Goal: Transaction & Acquisition: Download file/media

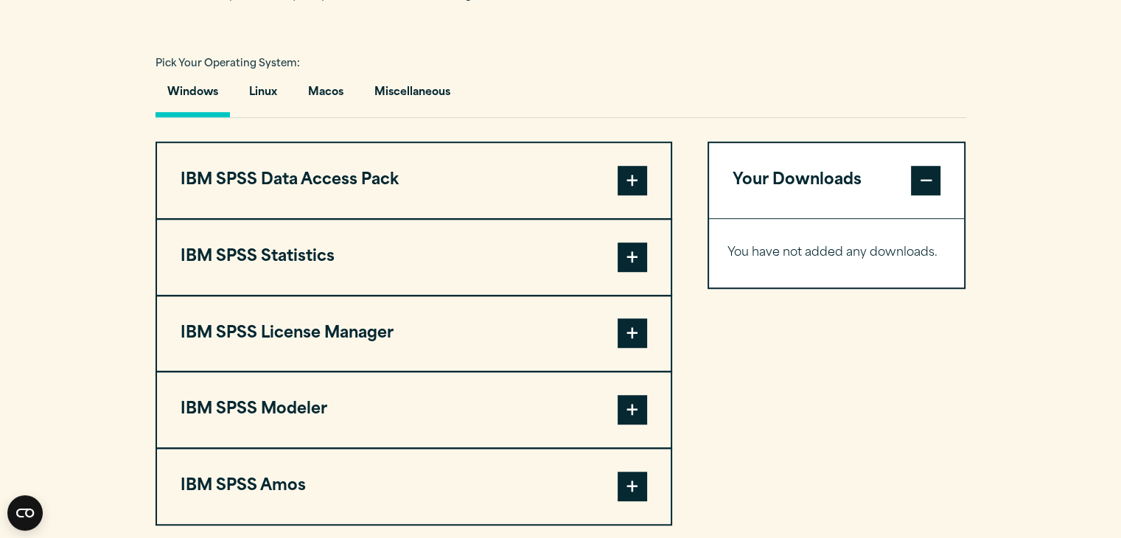
scroll to position [1052, 0]
click at [640, 170] on span at bounding box center [632, 180] width 29 height 29
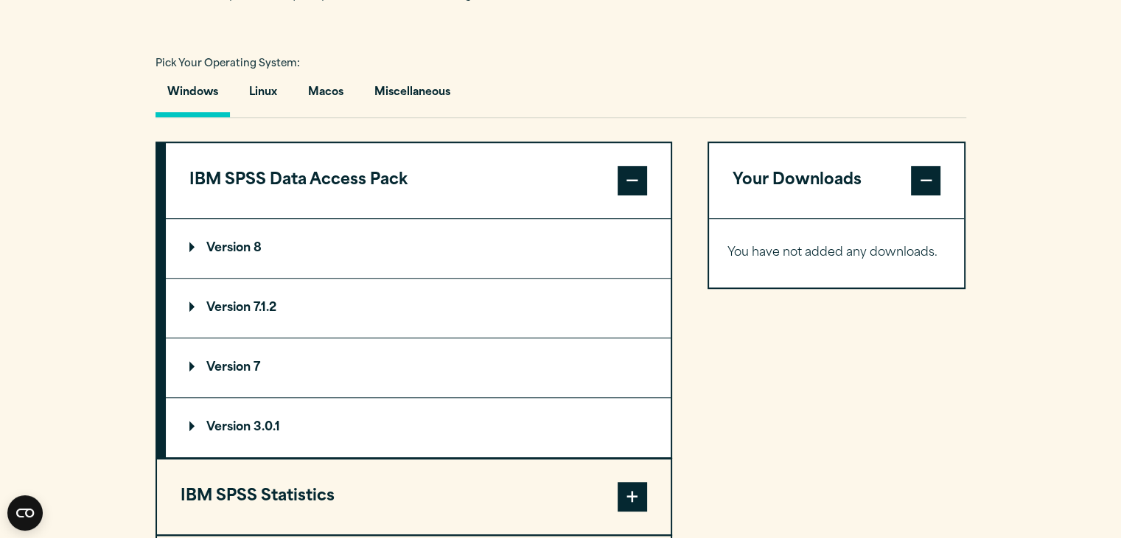
click at [466, 250] on summary "Version 8" at bounding box center [418, 248] width 505 height 59
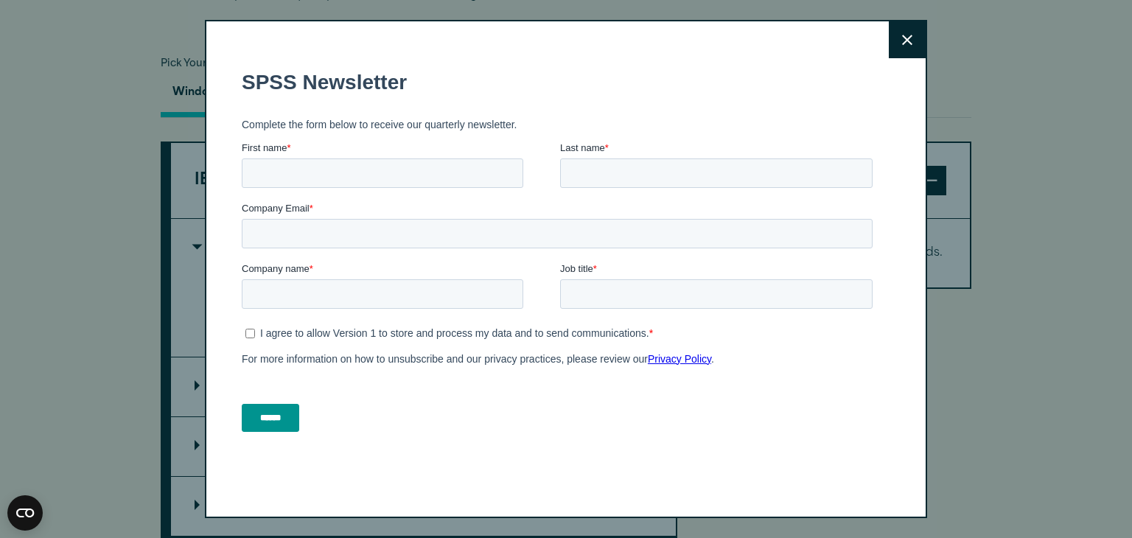
click at [905, 35] on icon at bounding box center [907, 40] width 10 height 11
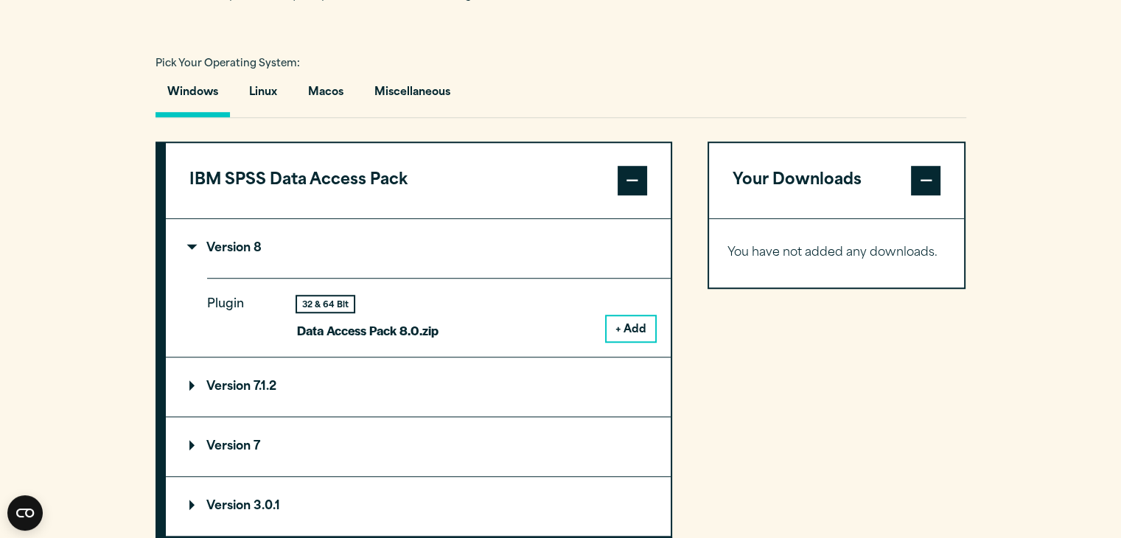
click at [633, 324] on button "+ Add" at bounding box center [630, 328] width 49 height 25
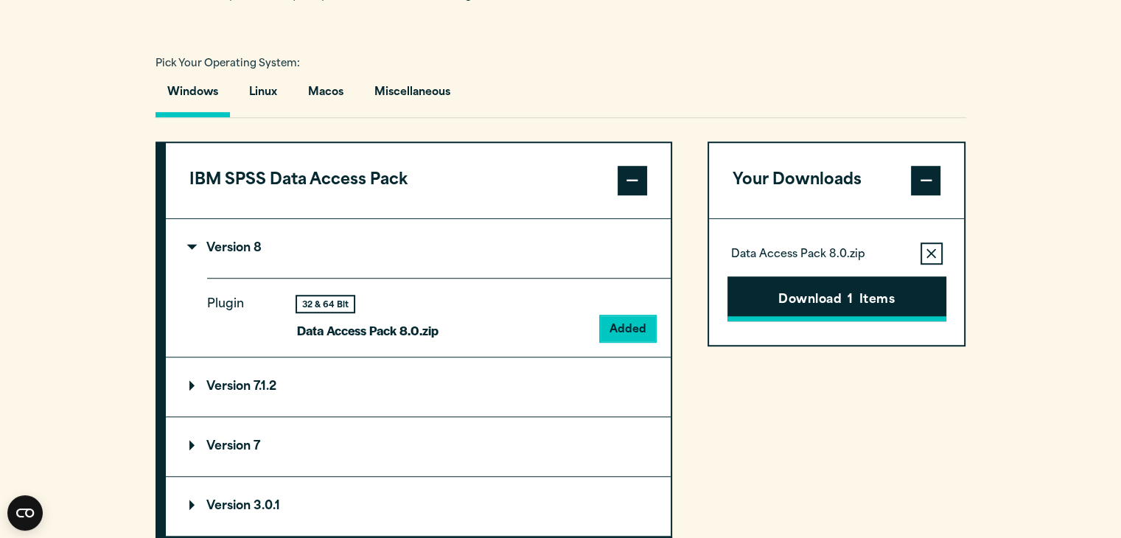
click at [802, 293] on button "Download 1 Items" at bounding box center [836, 299] width 219 height 46
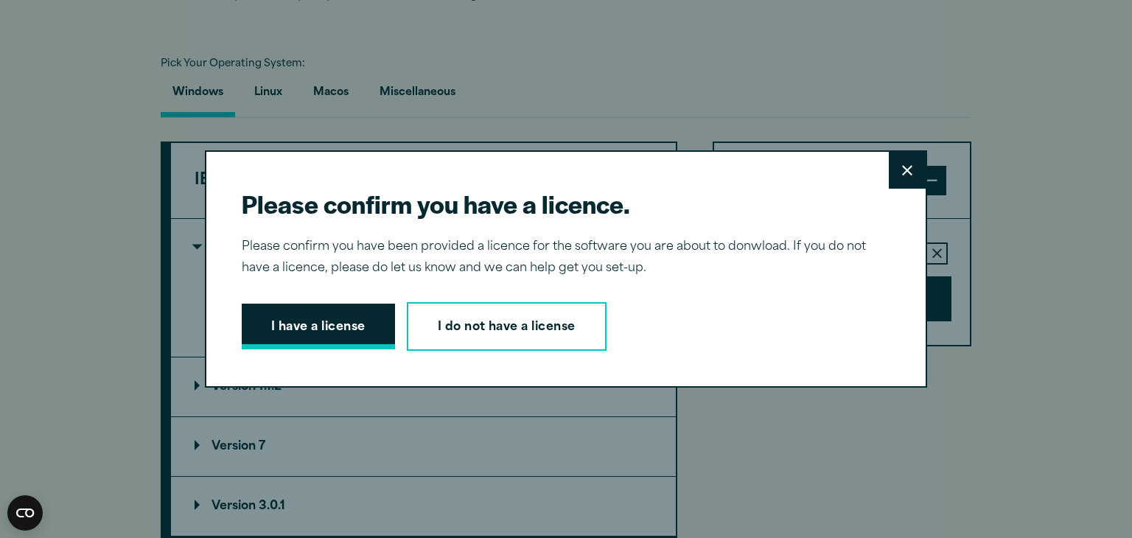
click at [295, 323] on button "I have a license" at bounding box center [318, 327] width 153 height 46
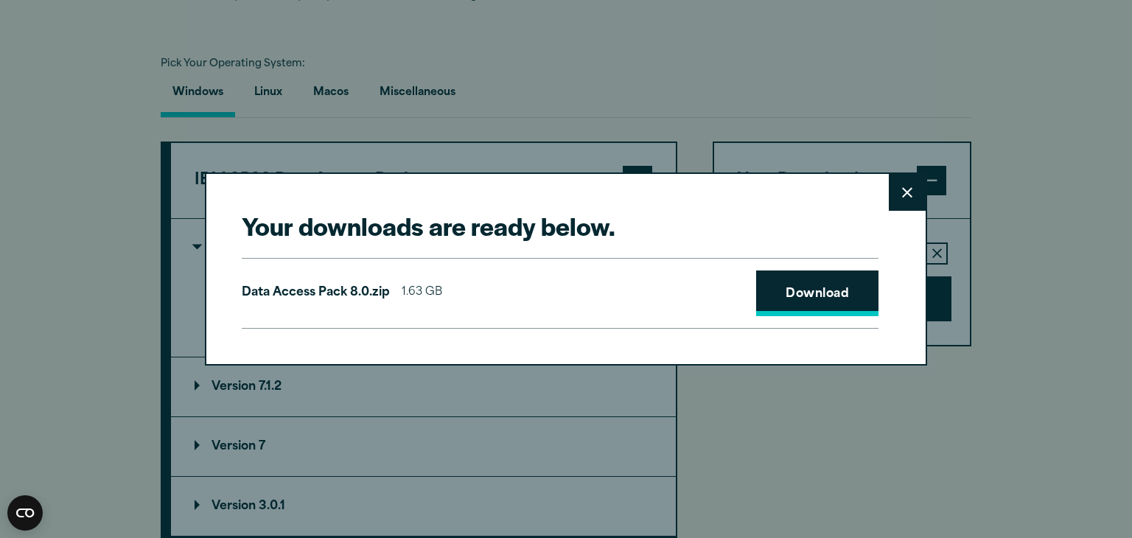
click at [809, 303] on link "Download" at bounding box center [817, 293] width 122 height 46
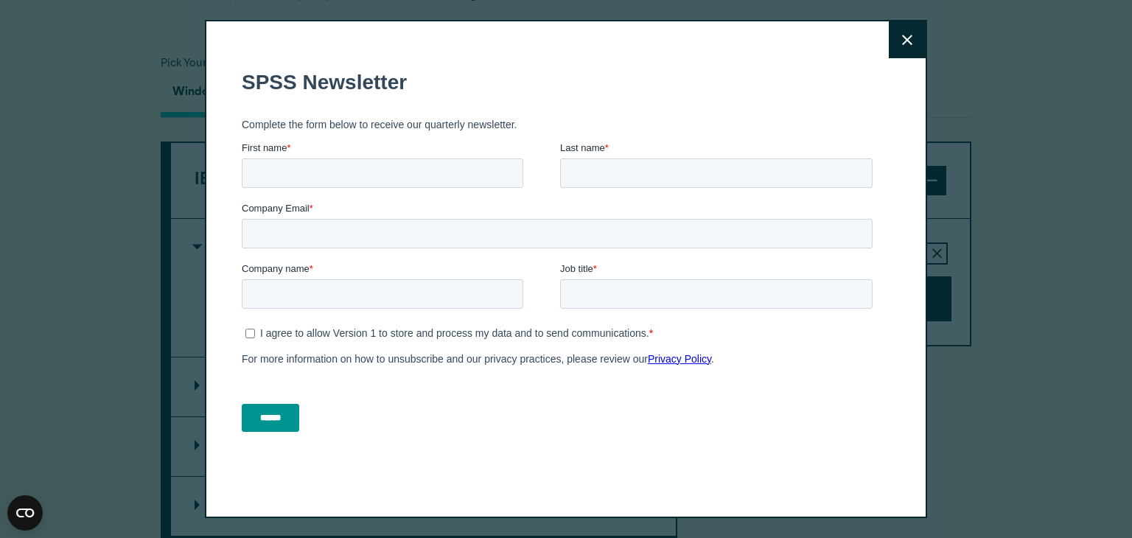
click at [902, 42] on icon at bounding box center [907, 40] width 10 height 11
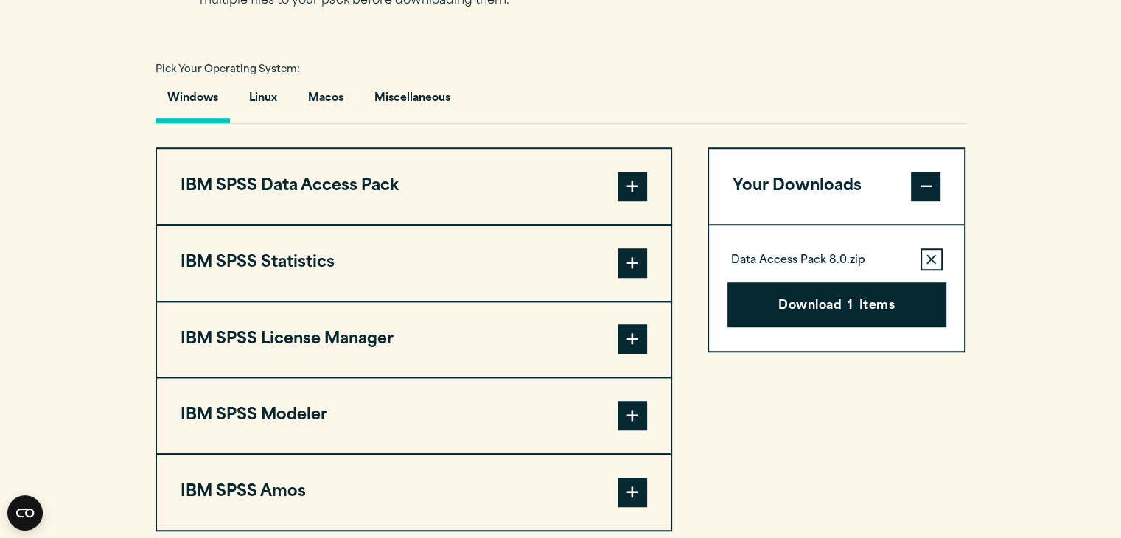
scroll to position [1046, 0]
click at [634, 270] on span at bounding box center [632, 262] width 29 height 29
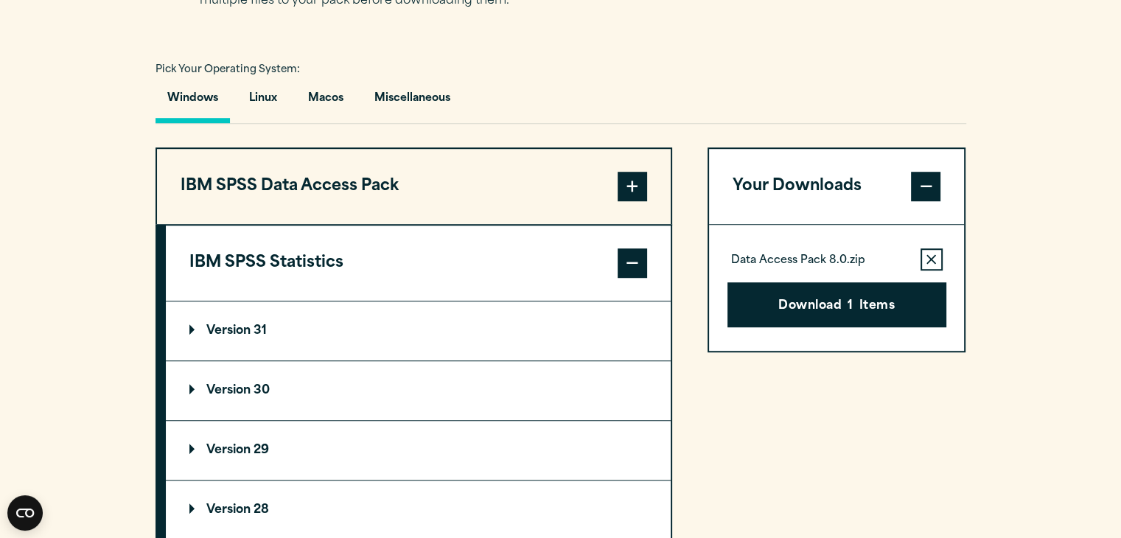
click at [256, 315] on summary "Version 31" at bounding box center [418, 330] width 505 height 59
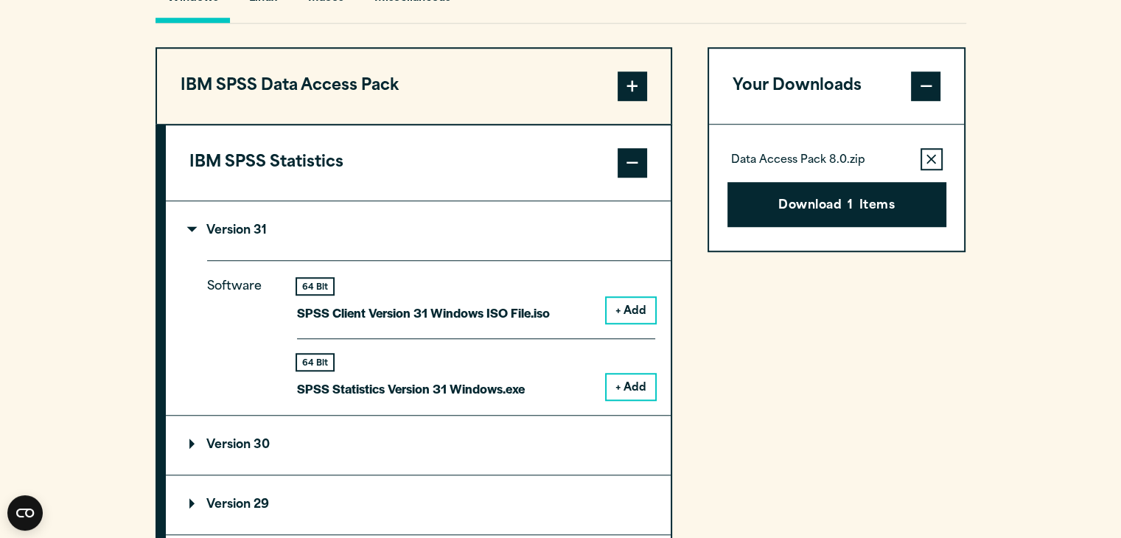
scroll to position [1149, 0]
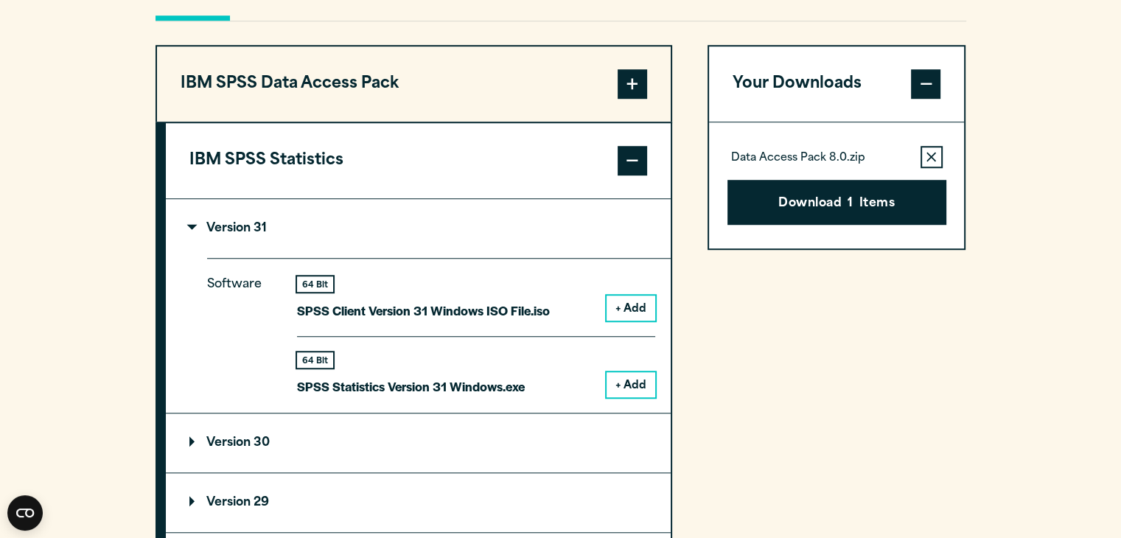
click at [639, 378] on button "+ Add" at bounding box center [630, 384] width 49 height 25
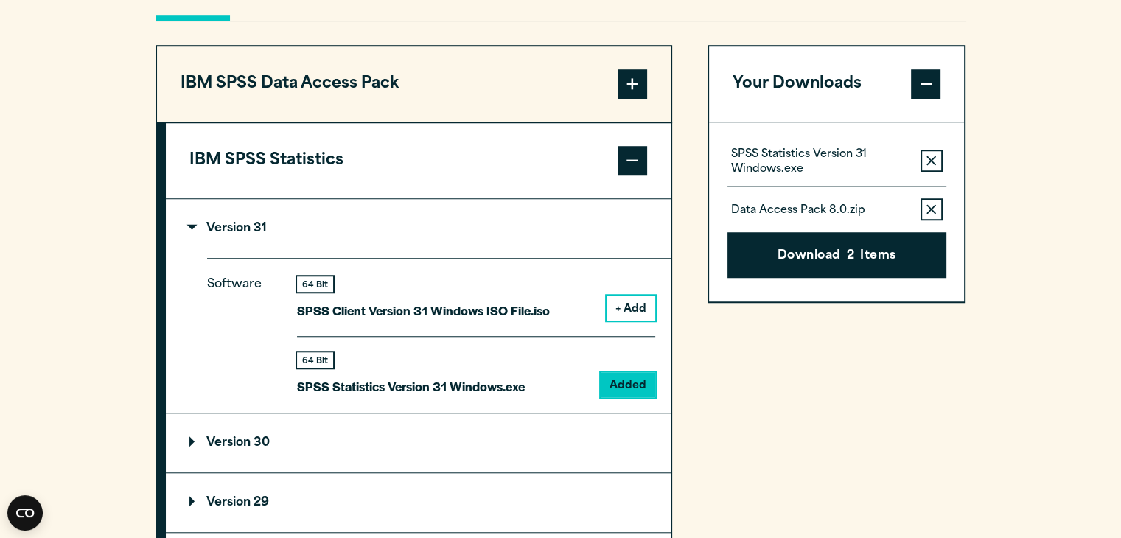
click at [931, 206] on icon "button" at bounding box center [931, 209] width 10 height 10
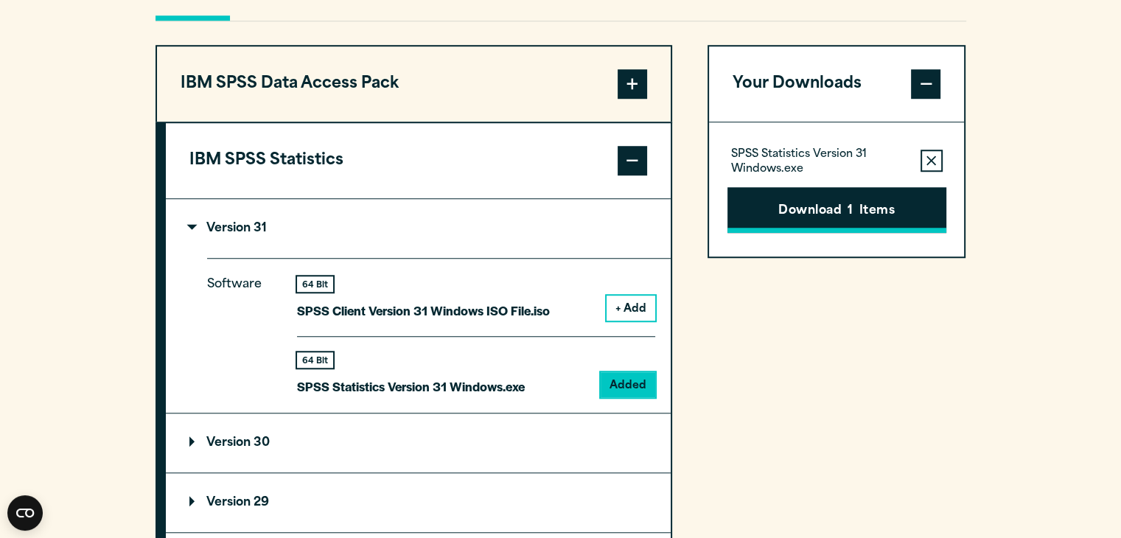
click at [871, 209] on button "Download 1 Items" at bounding box center [836, 210] width 219 height 46
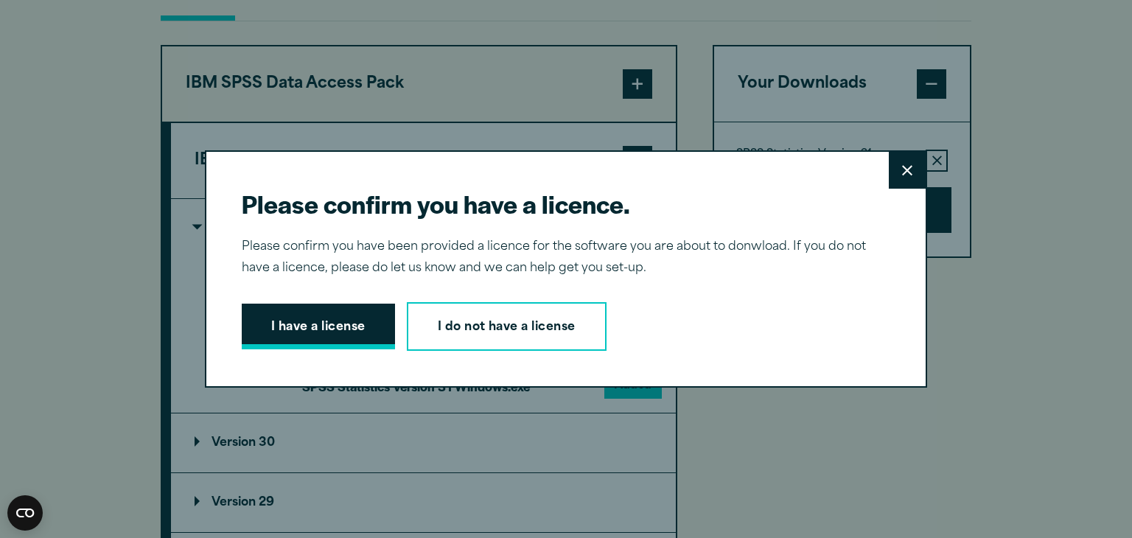
click at [302, 329] on button "I have a license" at bounding box center [318, 327] width 153 height 46
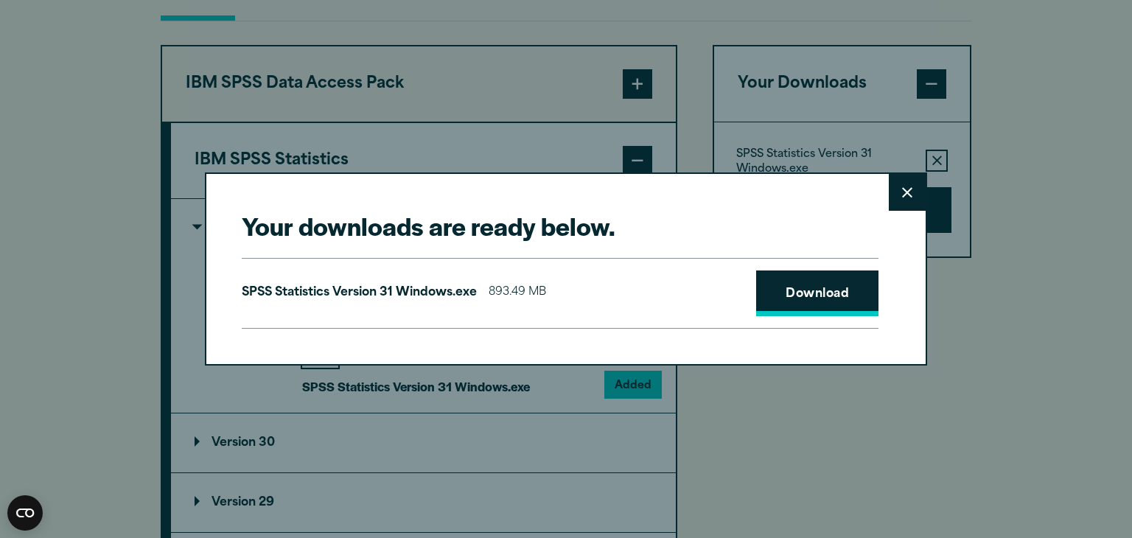
click at [842, 284] on link "Download" at bounding box center [817, 293] width 122 height 46
click at [902, 202] on button "Close" at bounding box center [907, 192] width 37 height 37
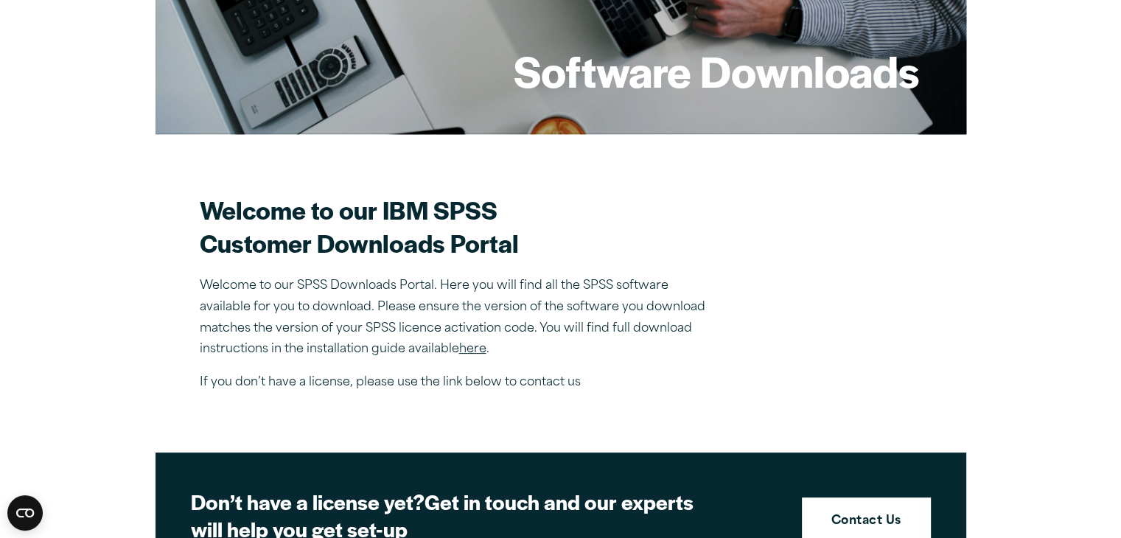
scroll to position [249, 0]
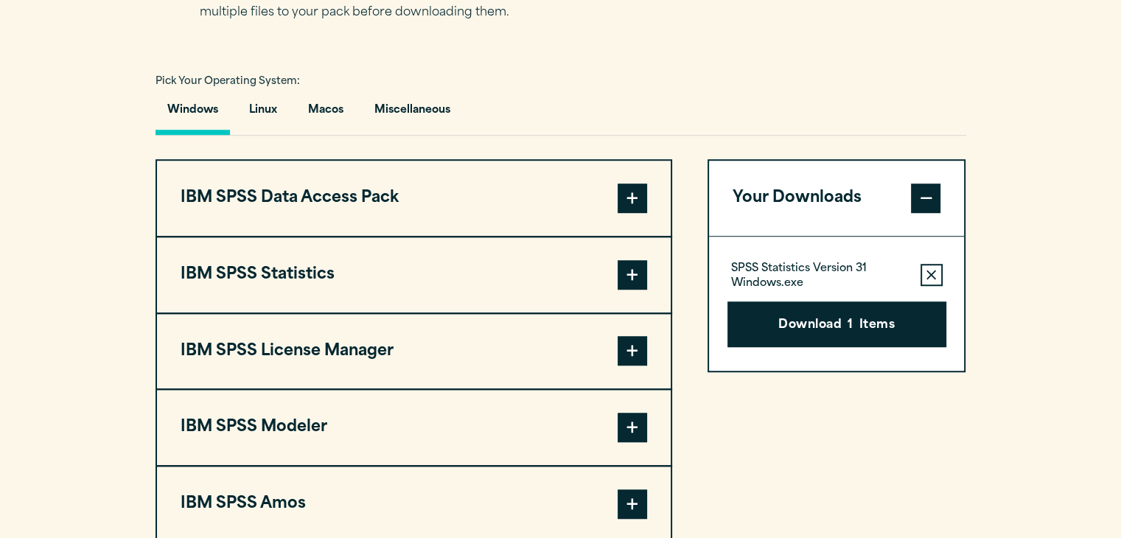
scroll to position [1033, 0]
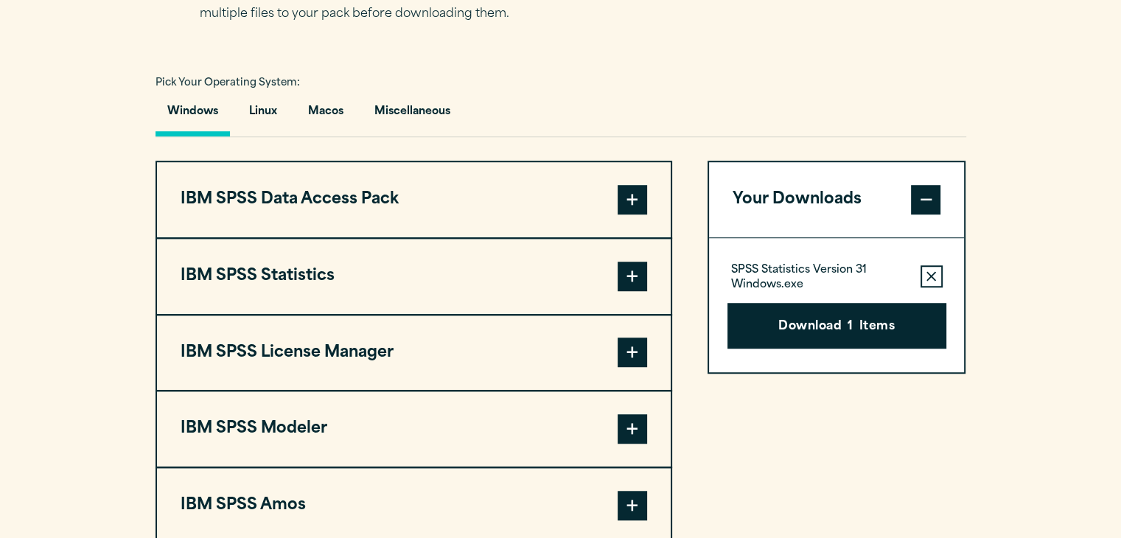
click at [643, 273] on span at bounding box center [632, 276] width 29 height 29
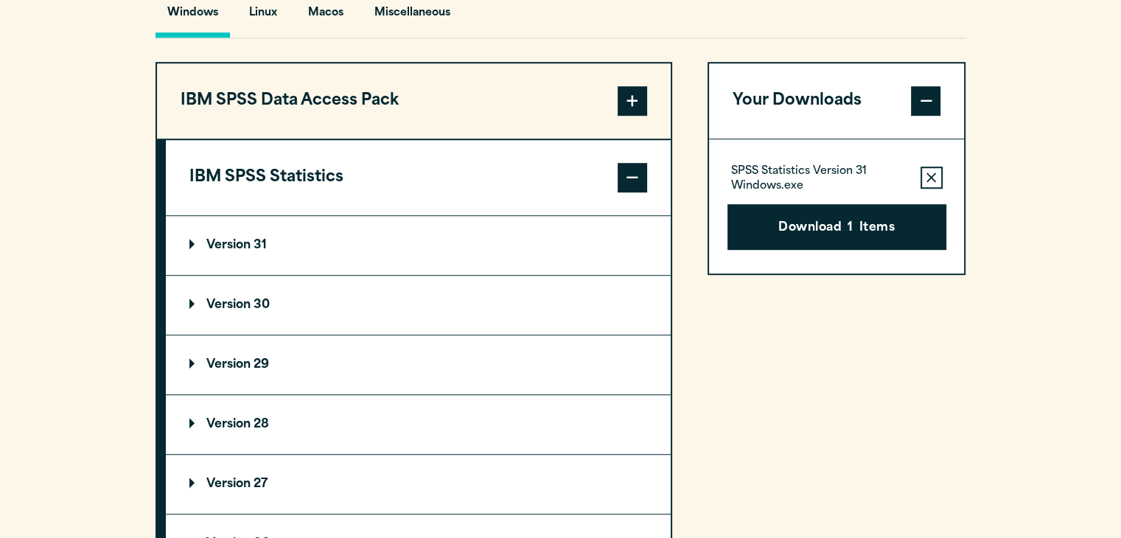
scroll to position [1148, 0]
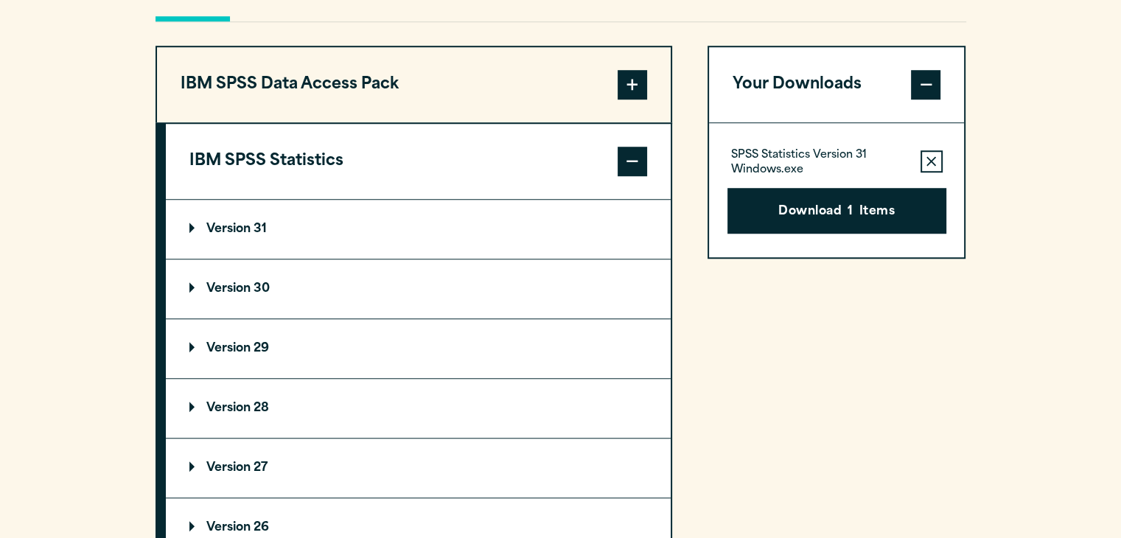
click at [514, 280] on summary "Version 30" at bounding box center [418, 288] width 505 height 59
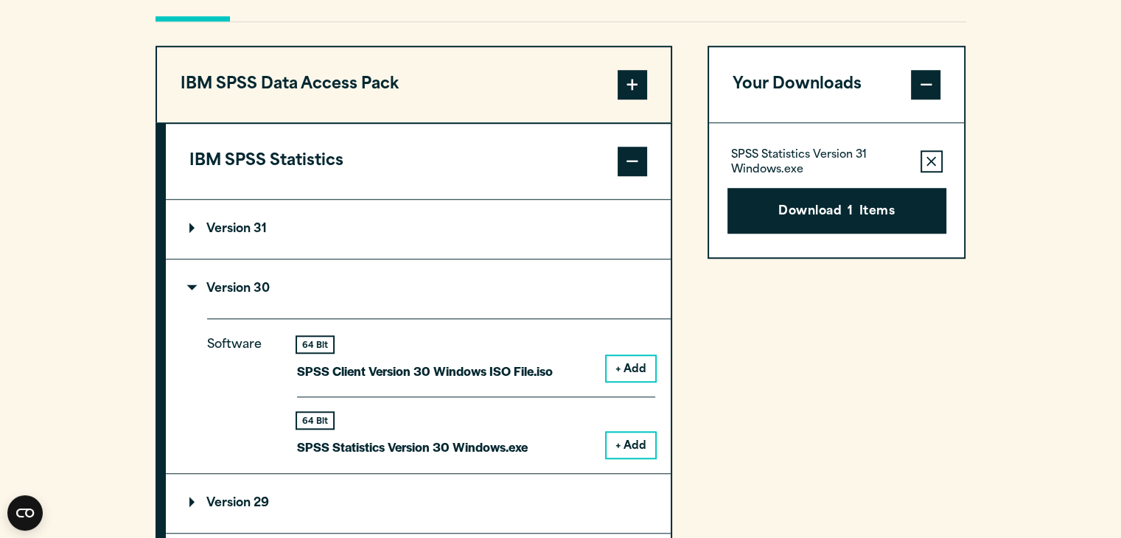
scroll to position [0, 0]
click at [640, 442] on button "+ Add" at bounding box center [630, 445] width 49 height 25
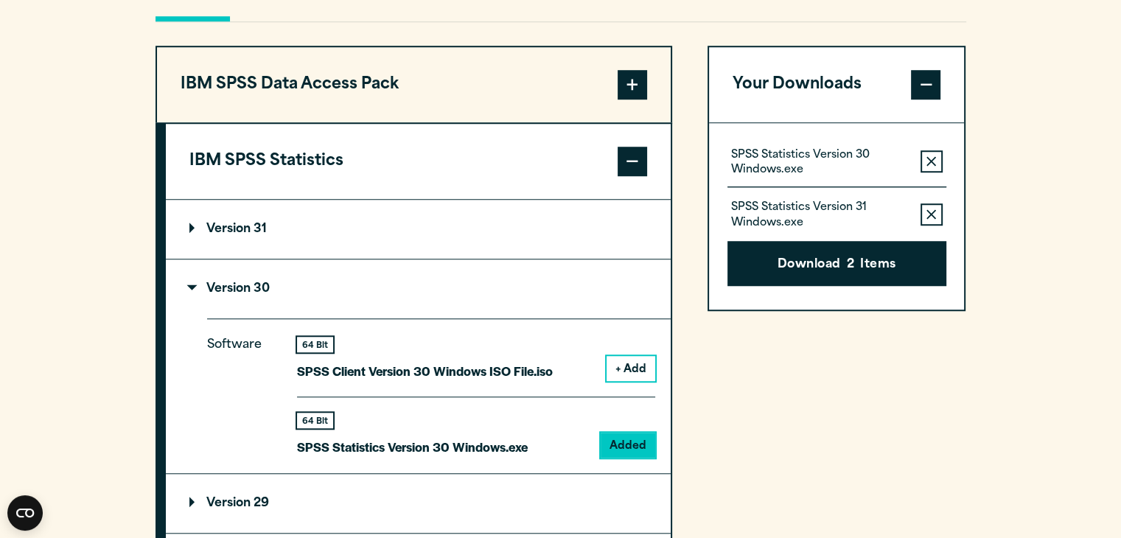
click at [939, 206] on button "Remove this item from your software download list" at bounding box center [931, 214] width 22 height 22
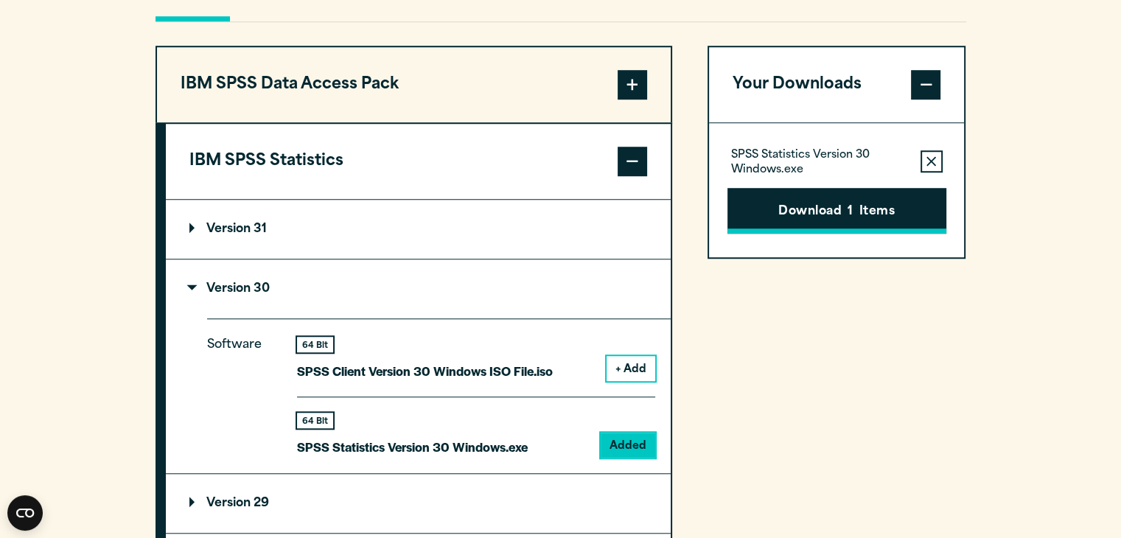
click at [887, 198] on button "Download 1 Items" at bounding box center [836, 211] width 219 height 46
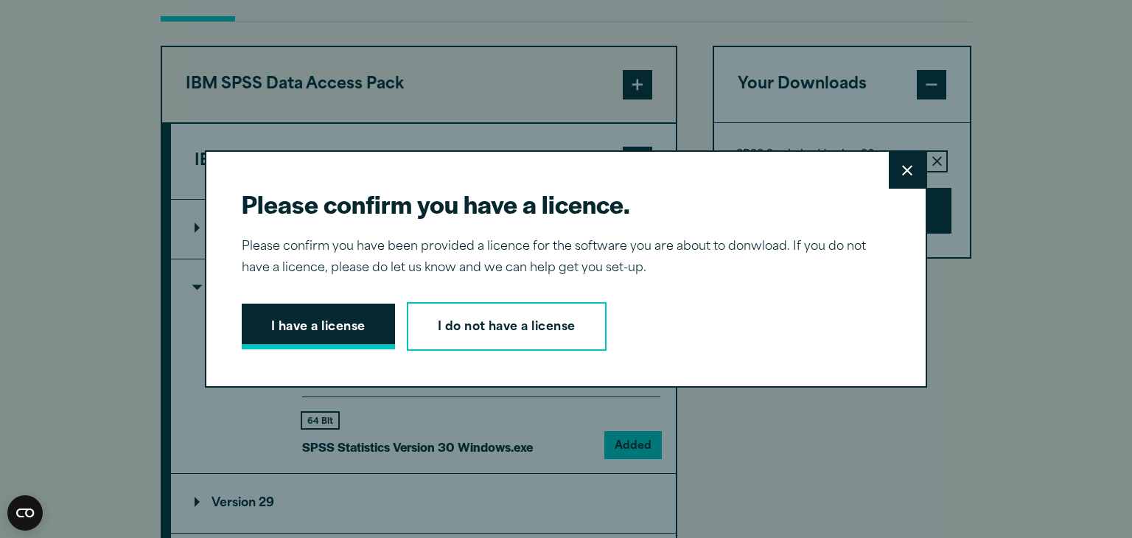
click at [321, 318] on button "I have a license" at bounding box center [318, 327] width 153 height 46
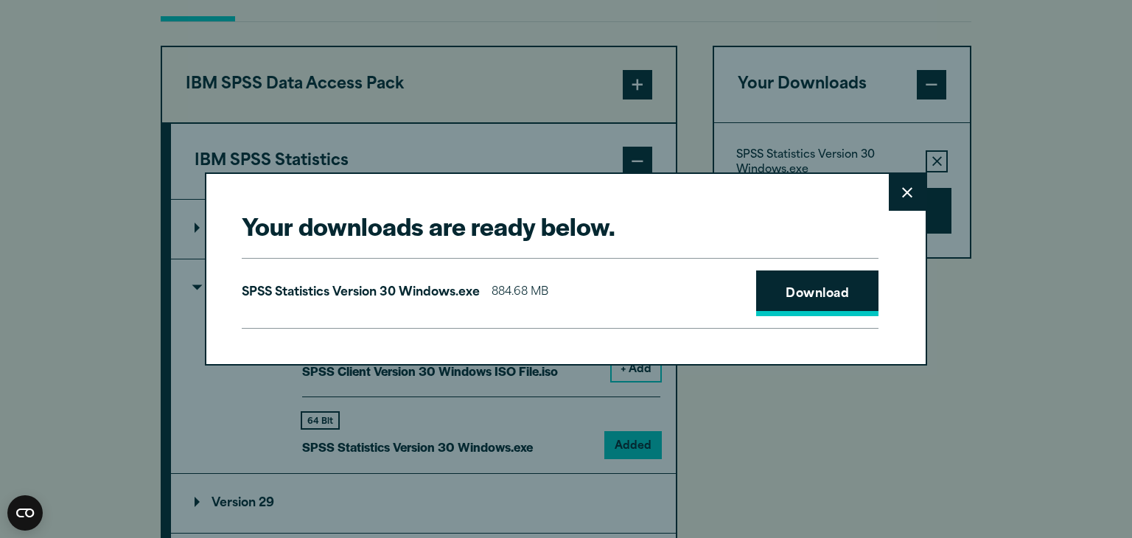
click at [833, 302] on link "Download" at bounding box center [817, 293] width 122 height 46
click at [912, 202] on button "Close" at bounding box center [907, 192] width 37 height 37
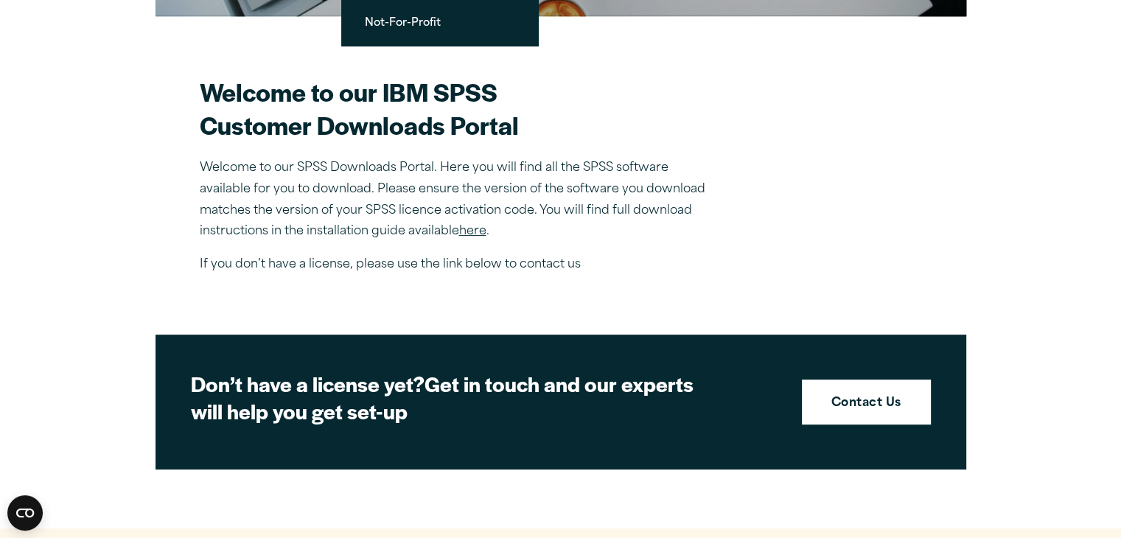
scroll to position [395, 0]
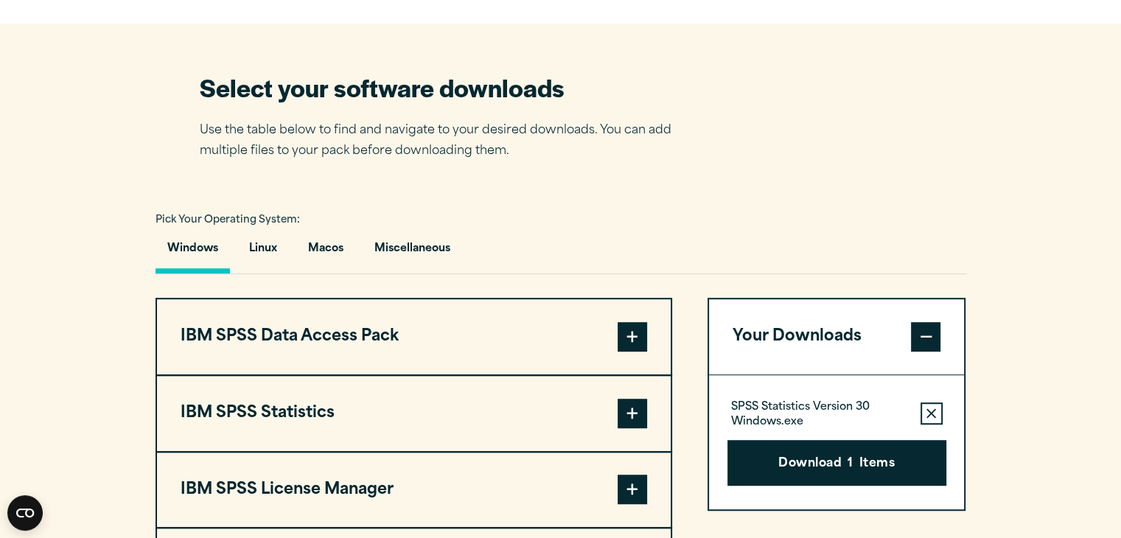
scroll to position [896, 0]
click at [864, 447] on button "Download 1 Items" at bounding box center [836, 463] width 219 height 46
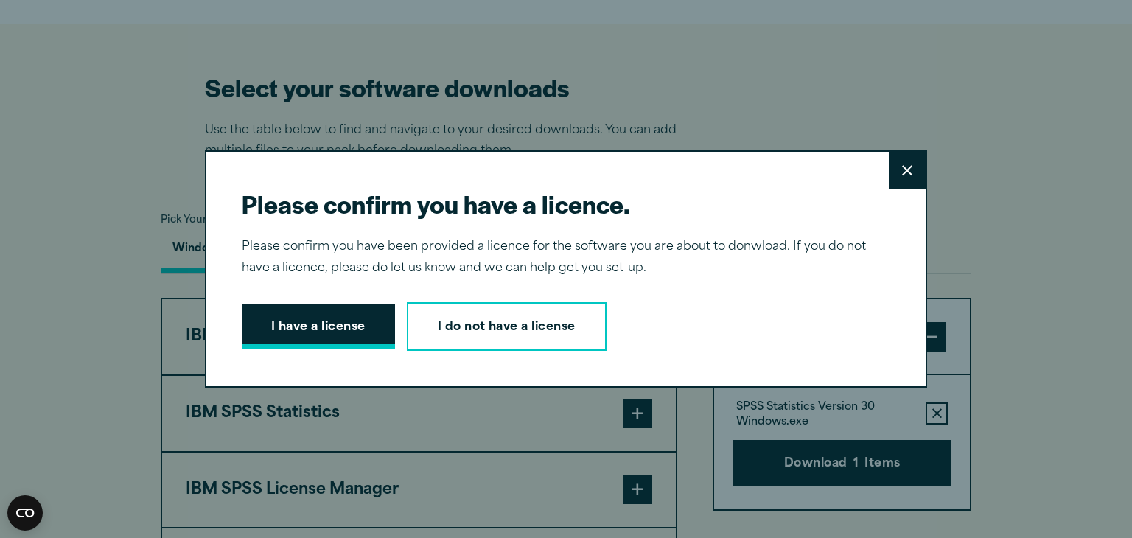
click at [345, 310] on button "I have a license" at bounding box center [318, 327] width 153 height 46
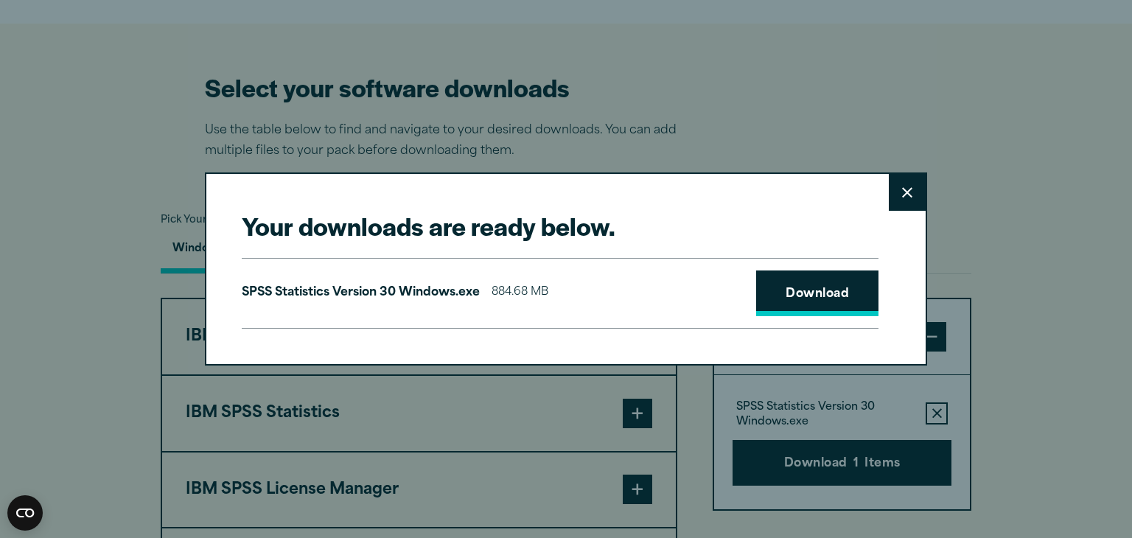
click at [817, 293] on link "Download" at bounding box center [817, 293] width 122 height 46
click at [897, 207] on button "Close" at bounding box center [907, 192] width 37 height 37
